Goal: Task Accomplishment & Management: Complete application form

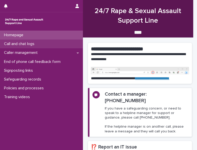
click at [36, 45] on p "Call and chat logs" at bounding box center [20, 43] width 36 height 5
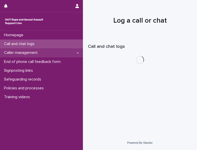
click at [34, 51] on p "Caller management" at bounding box center [22, 52] width 40 height 5
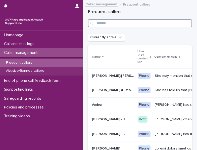
click at [123, 24] on input "Search" at bounding box center [140, 23] width 104 height 8
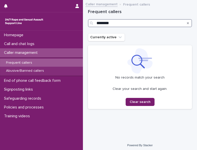
click at [122, 24] on input "********" at bounding box center [140, 23] width 104 height 8
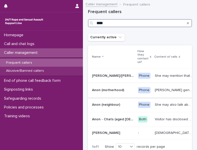
type input "****"
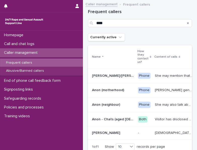
click at [105, 89] on p "Anon (motherhood)" at bounding box center [108, 89] width 33 height 5
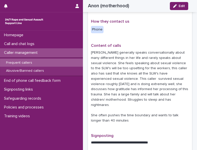
scroll to position [100, 0]
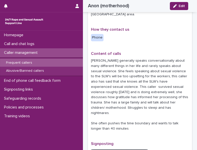
click at [146, 83] on p "[PERSON_NAME] generally speaks conversationally about many different things in …" at bounding box center [140, 94] width 98 height 73
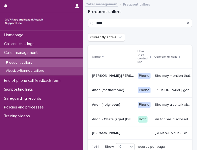
click at [22, 70] on p "Abusive/Banned callers" at bounding box center [25, 71] width 46 height 4
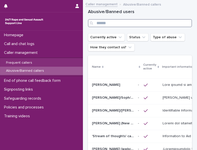
click at [118, 24] on input "Search" at bounding box center [140, 23] width 104 height 8
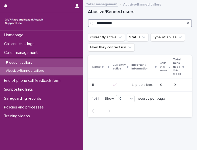
type input "**********"
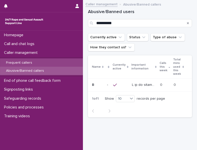
click at [39, 61] on div "Frequent callers" at bounding box center [41, 63] width 83 height 8
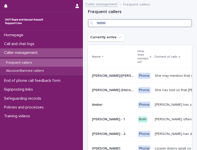
click at [119, 23] on input "Search" at bounding box center [140, 23] width 104 height 8
type input "****"
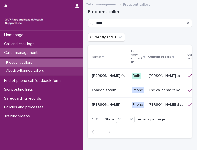
click at [132, 92] on div "Phone" at bounding box center [138, 90] width 13 height 6
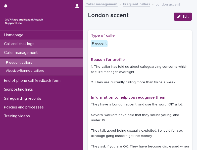
click at [13, 40] on div "Call and chat logs" at bounding box center [41, 43] width 83 height 9
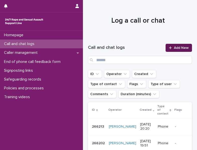
click at [181, 45] on link "Add New" at bounding box center [179, 48] width 26 height 8
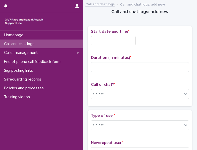
click at [105, 38] on input "text" at bounding box center [113, 40] width 45 height 9
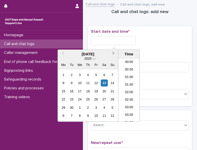
scroll to position [168, 0]
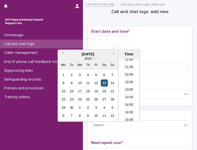
click at [104, 81] on div "13" at bounding box center [104, 82] width 7 height 7
click at [126, 39] on input "**********" at bounding box center [113, 40] width 45 height 9
type input "**********"
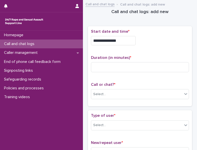
click at [156, 40] on div "**********" at bounding box center [140, 40] width 98 height 9
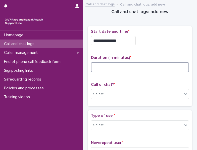
click at [139, 70] on input at bounding box center [140, 67] width 98 height 10
type input "**"
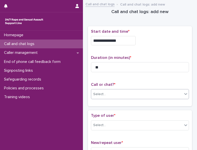
click at [113, 90] on div "Select..." at bounding box center [136, 94] width 91 height 8
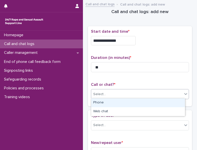
click at [102, 106] on div "Phone" at bounding box center [138, 102] width 94 height 9
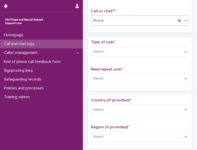
scroll to position [75, 0]
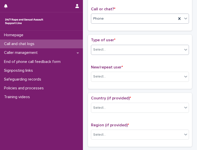
click at [117, 50] on div "Select..." at bounding box center [136, 49] width 91 height 8
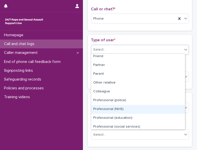
scroll to position [0, 0]
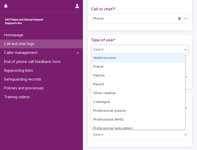
click at [116, 58] on div "Victim/survivor" at bounding box center [138, 58] width 94 height 9
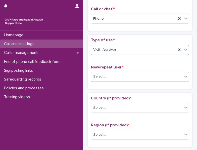
click at [110, 72] on div "Select..." at bounding box center [136, 76] width 91 height 8
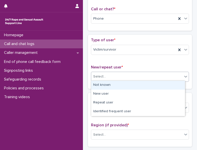
click at [108, 83] on div "Not known" at bounding box center [138, 85] width 94 height 9
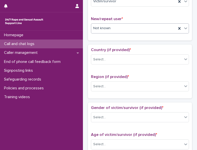
scroll to position [126, 0]
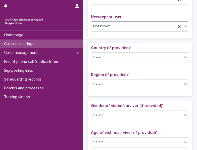
click at [118, 26] on div "Not known" at bounding box center [133, 26] width 85 height 8
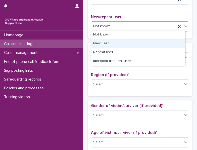
click at [113, 43] on div "New user" at bounding box center [138, 43] width 94 height 9
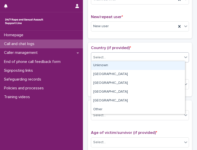
click at [110, 56] on div "Select..." at bounding box center [136, 57] width 91 height 8
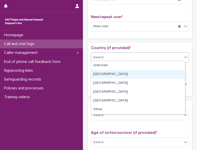
click at [106, 76] on div "[GEOGRAPHIC_DATA]" at bounding box center [138, 74] width 94 height 9
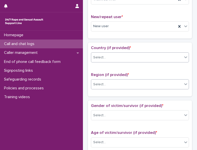
click at [106, 82] on input "text" at bounding box center [106, 84] width 1 height 5
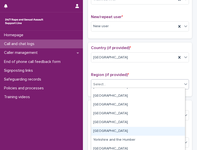
scroll to position [10, 0]
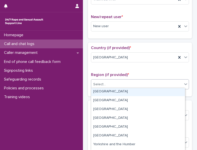
click at [106, 91] on div "[GEOGRAPHIC_DATA]" at bounding box center [138, 91] width 94 height 9
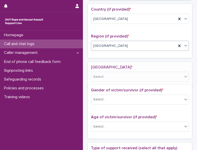
scroll to position [166, 0]
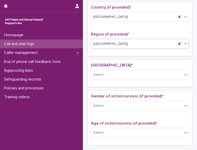
click at [119, 68] on div "London borough * Select..." at bounding box center [140, 73] width 98 height 21
click at [118, 71] on div "Select..." at bounding box center [136, 75] width 91 height 8
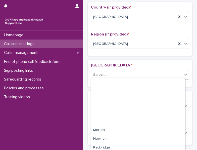
scroll to position [226, 0]
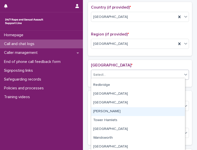
click at [107, 109] on div "[PERSON_NAME]" at bounding box center [138, 111] width 94 height 9
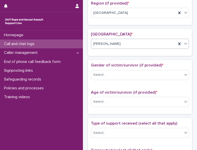
scroll to position [212, 0]
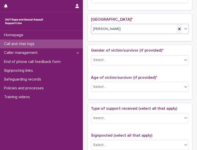
click at [177, 27] on icon at bounding box center [179, 28] width 5 height 5
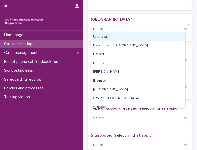
click at [168, 27] on div "Select..." at bounding box center [136, 29] width 91 height 8
click at [155, 34] on div "Unknown" at bounding box center [138, 36] width 94 height 9
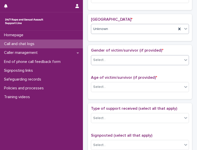
click at [126, 56] on div "Select..." at bounding box center [136, 60] width 91 height 8
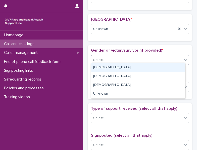
click at [118, 67] on div "[DEMOGRAPHIC_DATA]" at bounding box center [138, 67] width 94 height 9
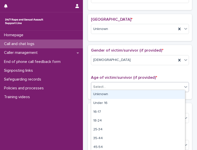
click at [113, 83] on div "Select..." at bounding box center [136, 87] width 91 height 8
click at [111, 93] on div "Unknown" at bounding box center [138, 94] width 94 height 9
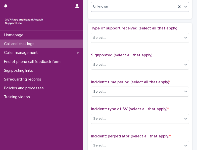
scroll to position [287, 0]
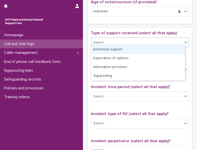
click at [134, 43] on div "Select..." at bounding box center [136, 42] width 91 height 8
click at [116, 48] on div "Emotional support" at bounding box center [138, 49] width 94 height 9
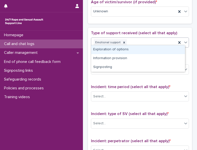
click at [148, 41] on div "Emotional support" at bounding box center [133, 42] width 85 height 9
click at [138, 49] on div "Exploration of options" at bounding box center [138, 49] width 94 height 9
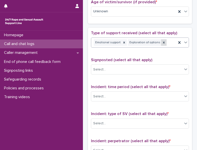
click at [161, 41] on div at bounding box center [164, 42] width 6 height 7
click at [157, 41] on div "Emotional support" at bounding box center [133, 42] width 85 height 9
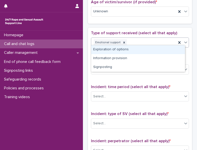
click at [141, 47] on div "Exploration of options" at bounding box center [138, 49] width 94 height 9
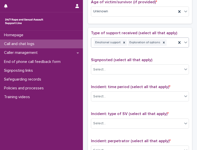
click at [167, 43] on div "Emotional support Exploration of options" at bounding box center [133, 42] width 85 height 9
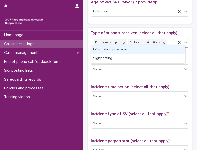
click at [151, 49] on div "Information provision" at bounding box center [138, 49] width 94 height 9
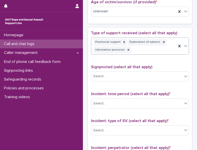
scroll to position [291, 0]
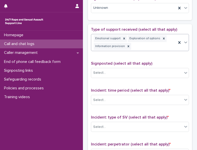
click at [168, 45] on div "Emotional support Exploration of options Information provision" at bounding box center [133, 42] width 85 height 17
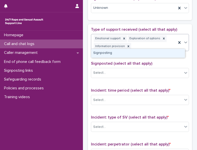
click at [146, 53] on div "Signposting" at bounding box center [138, 53] width 94 height 9
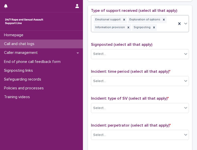
scroll to position [316, 0]
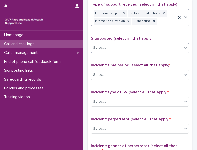
click at [135, 43] on div "Select..." at bounding box center [136, 47] width 91 height 8
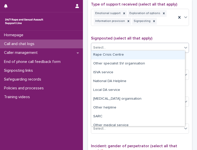
click at [119, 56] on div "Rape Crisis Centre" at bounding box center [138, 54] width 94 height 9
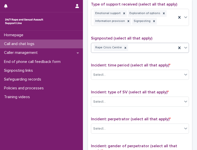
click at [164, 47] on div "Rape Crisis Centre" at bounding box center [133, 47] width 85 height 9
click at [155, 45] on div "Rape Crisis Centre ISVA service" at bounding box center [133, 47] width 85 height 9
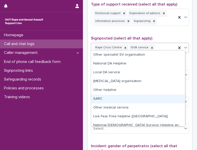
click at [116, 96] on div "SARC" at bounding box center [138, 98] width 94 height 9
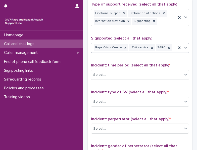
click at [172, 47] on div "Rape Crisis Centre ISVA service SARC" at bounding box center [133, 47] width 85 height 9
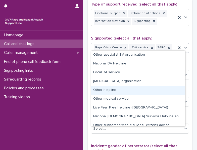
scroll to position [4, 0]
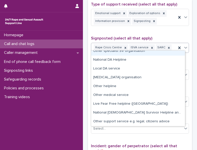
click at [143, 36] on span "Signposted (select all that apply)" at bounding box center [121, 38] width 61 height 4
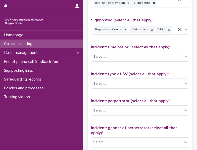
scroll to position [341, 0]
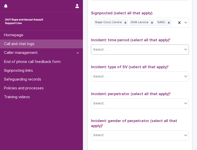
click at [128, 44] on div "Select..." at bounding box center [140, 49] width 98 height 10
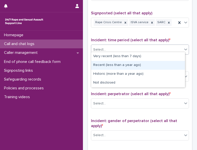
click at [117, 68] on div "Recent (less than a year ago)" at bounding box center [138, 65] width 94 height 9
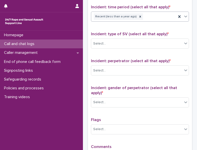
scroll to position [366, 0]
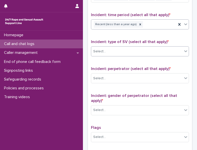
click at [118, 47] on div "Select..." at bounding box center [136, 51] width 91 height 8
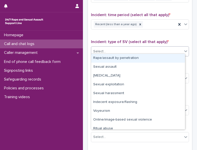
click at [115, 60] on div "Rape/assault by penetration" at bounding box center [138, 58] width 94 height 9
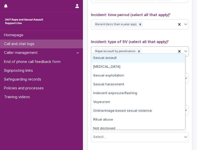
click at [143, 51] on div "Rape/assault by penetration" at bounding box center [133, 51] width 85 height 9
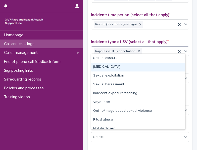
click at [134, 64] on div "[MEDICAL_DATA]" at bounding box center [138, 67] width 94 height 9
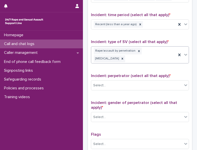
click at [133, 56] on div "Rape/assault by penetration [MEDICAL_DATA]" at bounding box center [133, 54] width 85 height 17
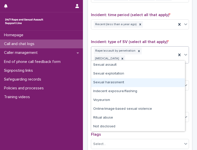
click at [120, 81] on div "Sexual harassment" at bounding box center [138, 82] width 94 height 9
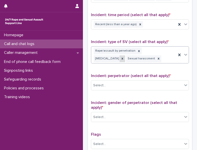
click at [124, 57] on icon at bounding box center [123, 59] width 4 height 4
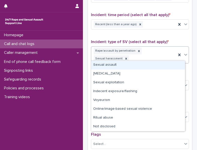
click at [152, 52] on div "Rape/assault by penetration Sexual harassment" at bounding box center [133, 54] width 85 height 17
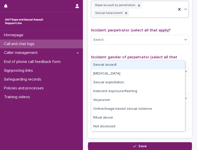
scroll to position [416, 0]
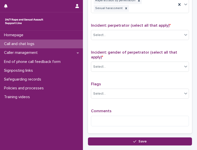
click at [145, 44] on div "Type of support received (select all that apply) Emotional support Exploration …" at bounding box center [140, 16] width 98 height 229
click at [139, 35] on div "Select..." at bounding box center [136, 35] width 91 height 8
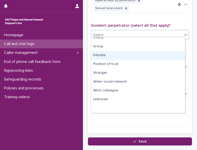
scroll to position [0, 0]
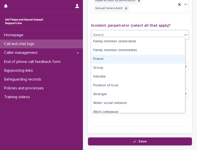
click at [115, 59] on div "Friend" at bounding box center [138, 59] width 94 height 9
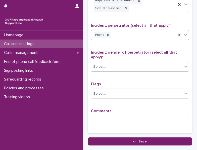
click at [118, 64] on div "Select..." at bounding box center [136, 67] width 91 height 8
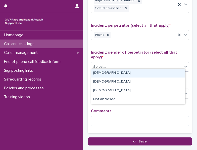
click at [115, 77] on div "[DEMOGRAPHIC_DATA]" at bounding box center [138, 73] width 94 height 9
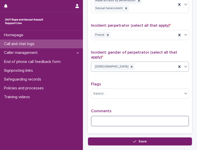
click at [112, 118] on textarea at bounding box center [140, 121] width 98 height 11
click at [110, 117] on textarea "**********" at bounding box center [138, 121] width 94 height 11
click at [111, 118] on textarea "**********" at bounding box center [138, 121] width 94 height 11
click at [136, 121] on textarea "**********" at bounding box center [138, 121] width 94 height 11
drag, startPoint x: 162, startPoint y: 118, endPoint x: 135, endPoint y: 117, distance: 26.9
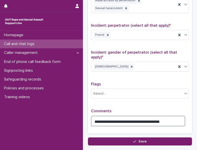
click at [135, 117] on textarea "**********" at bounding box center [138, 121] width 94 height 11
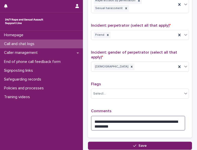
drag, startPoint x: 153, startPoint y: 118, endPoint x: 144, endPoint y: 124, distance: 10.9
click at [147, 124] on textarea "**********" at bounding box center [138, 123] width 94 height 15
click at [94, 117] on textarea "**********" at bounding box center [138, 123] width 94 height 15
click at [134, 122] on textarea "**********" at bounding box center [138, 123] width 94 height 15
click at [117, 123] on textarea "**********" at bounding box center [138, 123] width 94 height 15
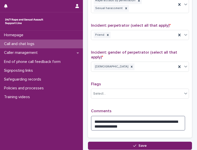
click at [117, 123] on textarea "**********" at bounding box center [138, 123] width 94 height 15
click at [124, 122] on textarea "**********" at bounding box center [138, 123] width 94 height 15
click at [117, 122] on textarea "**********" at bounding box center [138, 123] width 94 height 15
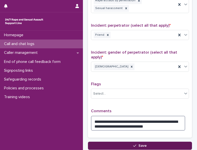
type textarea "**********"
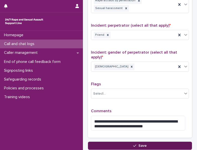
click at [138, 144] on span "Save" at bounding box center [142, 146] width 8 height 4
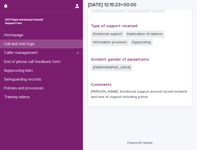
scroll to position [334, 0]
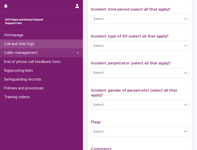
click at [20, 53] on p "Caller management" at bounding box center [22, 52] width 40 height 5
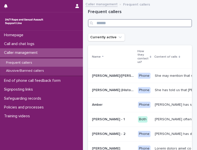
click at [118, 22] on input "Search" at bounding box center [140, 23] width 104 height 8
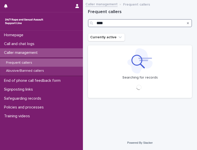
type input "****"
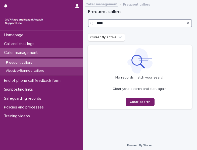
click at [128, 26] on input "****" at bounding box center [140, 23] width 104 height 8
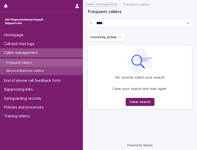
click at [24, 68] on div "Abusive/Banned callers" at bounding box center [41, 71] width 83 height 8
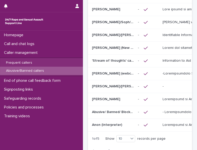
scroll to position [126, 0]
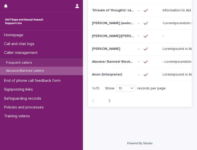
click at [110, 103] on icon "button" at bounding box center [109, 100] width 2 height 5
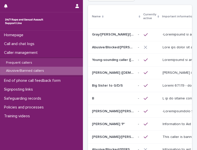
scroll to position [25, 0]
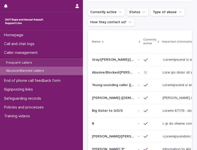
click at [109, 98] on p "[PERSON_NAME] ([DEMOGRAPHIC_DATA] caller)" at bounding box center [113, 97] width 43 height 5
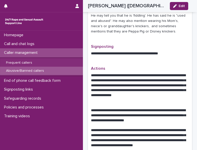
scroll to position [276, 0]
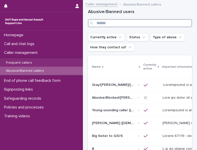
click at [117, 21] on input "Search" at bounding box center [140, 23] width 104 height 8
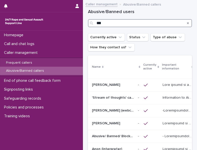
type input "***"
click at [123, 23] on input "***" at bounding box center [140, 23] width 104 height 8
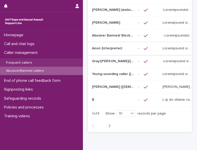
scroll to position [75, 0]
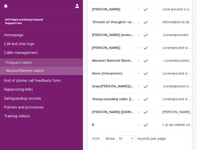
click at [7, 62] on p "Frequent callers" at bounding box center [19, 63] width 34 height 4
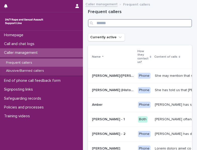
click at [116, 22] on input "Search" at bounding box center [140, 23] width 104 height 8
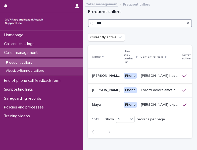
type input "***"
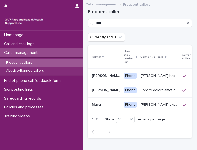
click at [124, 76] on div "Phone" at bounding box center [130, 76] width 13 height 6
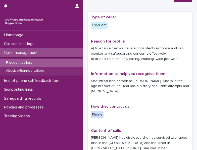
scroll to position [25, 0]
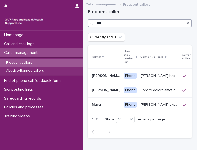
drag, startPoint x: 103, startPoint y: 22, endPoint x: 78, endPoint y: 20, distance: 25.5
click at [83, 20] on div "Homepage Call and chat logs Caller management Frequent callers Abusive/Banned c…" at bounding box center [140, 90] width 114 height 181
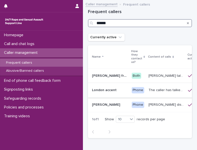
type input "******"
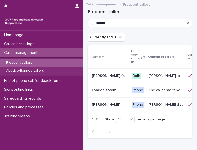
click at [146, 95] on td "The caller has talked about being paid for sex with older men. Gang ‘leaders’ a…" at bounding box center [165, 90] width 39 height 15
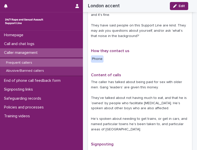
scroll to position [133, 0]
